Goal: Task Accomplishment & Management: Manage account settings

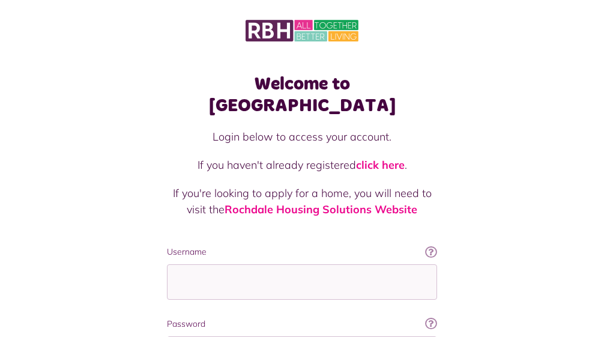
click at [278, 245] on div "Username This will be the email you used when you originally registered with My…" at bounding box center [302, 272] width 270 height 54
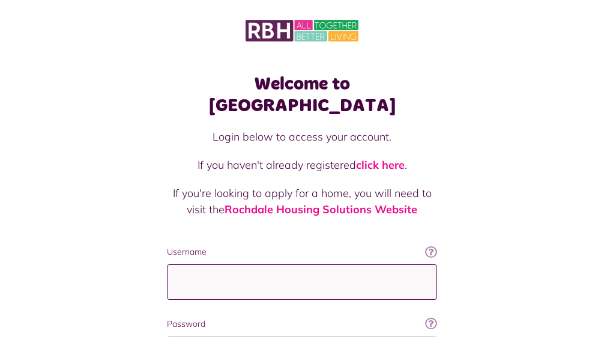
click at [276, 264] on input "Username" at bounding box center [302, 281] width 270 height 35
type input "**********"
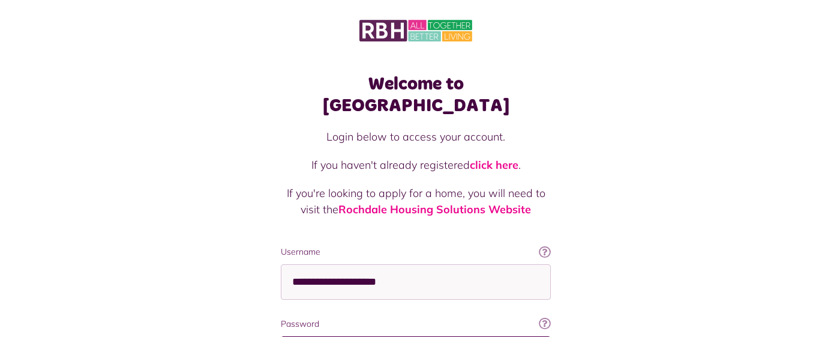
scroll to position [13, 0]
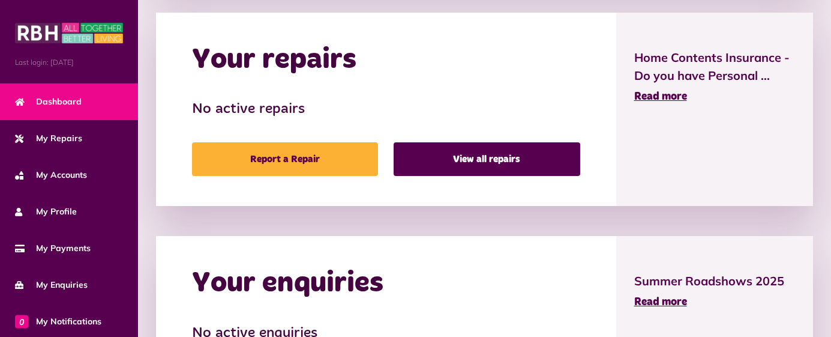
scroll to position [493, 0]
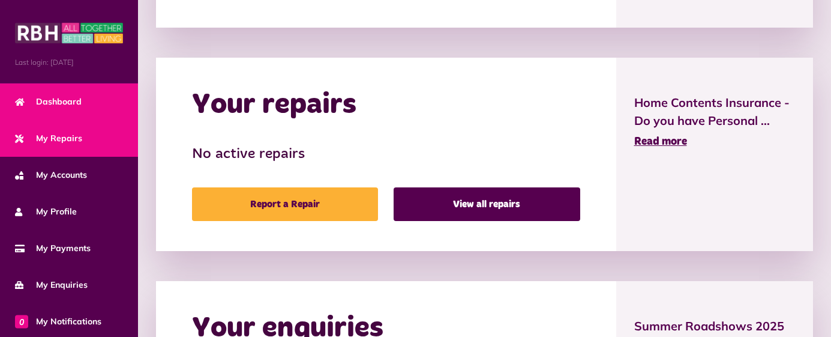
click at [104, 134] on link "My Repairs" at bounding box center [69, 138] width 138 height 37
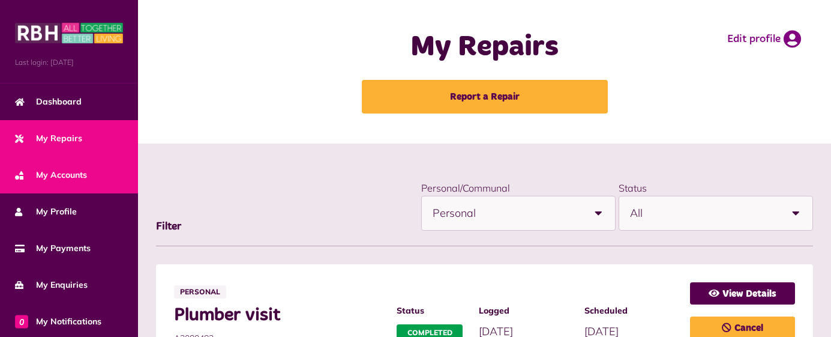
click at [94, 171] on link "My Accounts" at bounding box center [69, 175] width 138 height 37
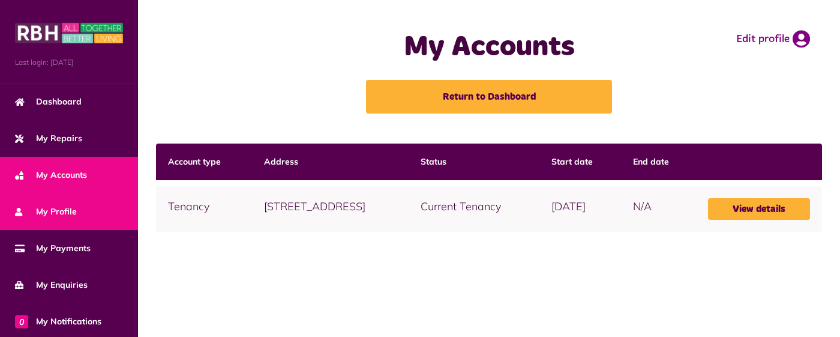
click at [80, 212] on link "My Profile" at bounding box center [69, 211] width 138 height 37
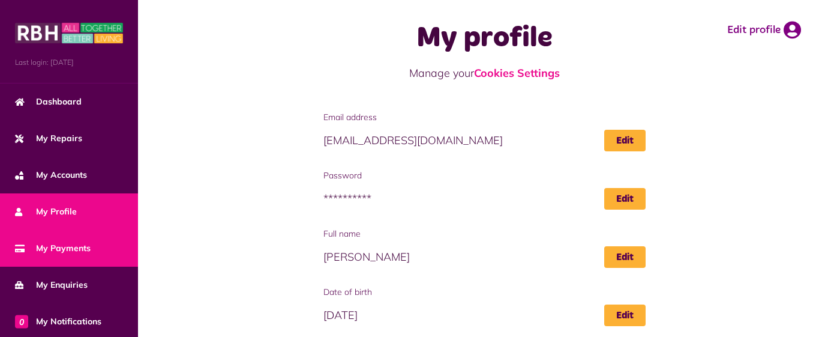
scroll to position [120, 0]
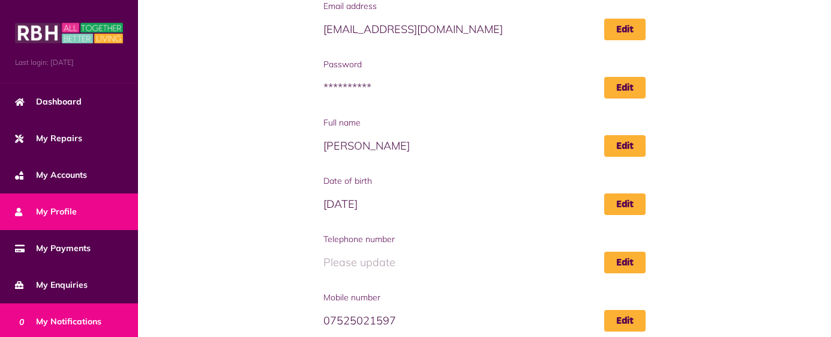
click at [52, 315] on span "0 My Notifications" at bounding box center [58, 321] width 86 height 13
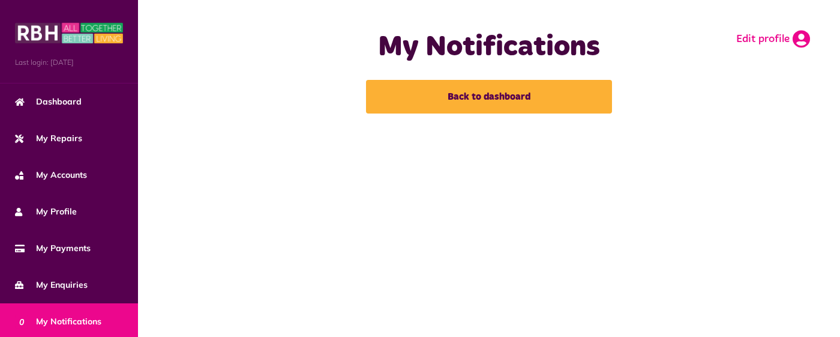
click at [788, 44] on link "Edit profile" at bounding box center [773, 39] width 74 height 18
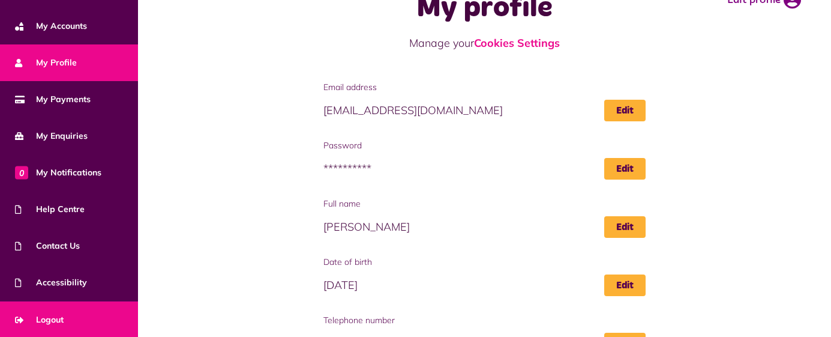
scroll to position [60, 0]
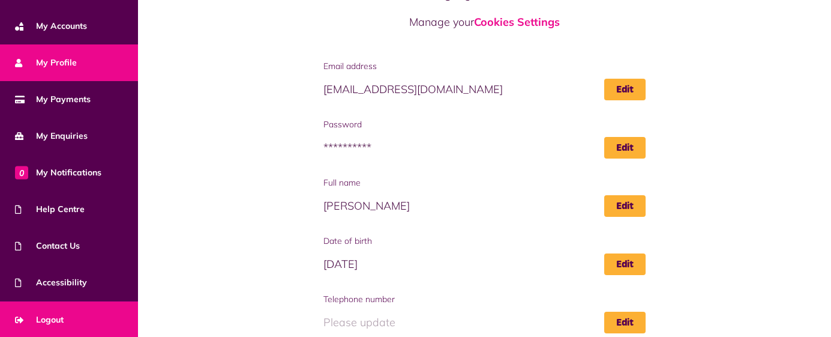
click at [70, 310] on link "Logout" at bounding box center [69, 319] width 138 height 37
